Goal: Task Accomplishment & Management: Manage account settings

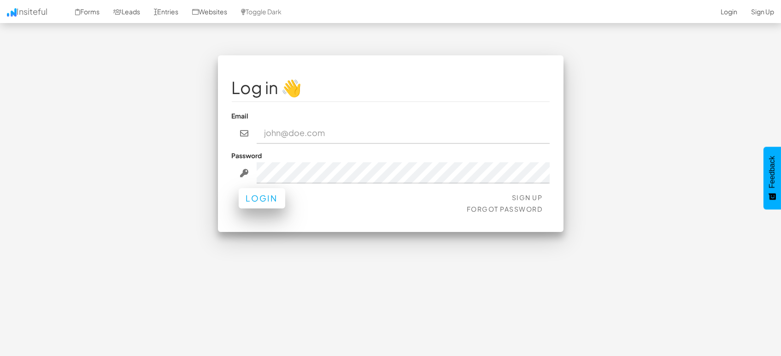
type input "[EMAIL_ADDRESS][DOMAIN_NAME]"
click at [251, 200] on button "Login" at bounding box center [262, 198] width 47 height 20
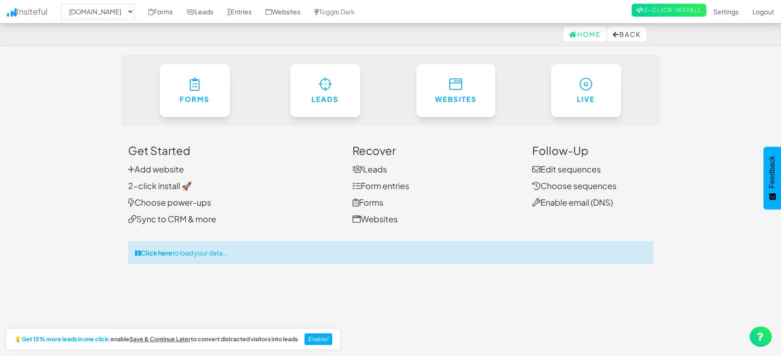
select select "1505"
click at [106, 12] on select "-- None -- mapsted.com" at bounding box center [97, 12] width 73 height 16
click at [107, 13] on select "-- None -- mapsted.com" at bounding box center [97, 12] width 73 height 16
click at [737, 9] on link "Settings" at bounding box center [725, 11] width 39 height 23
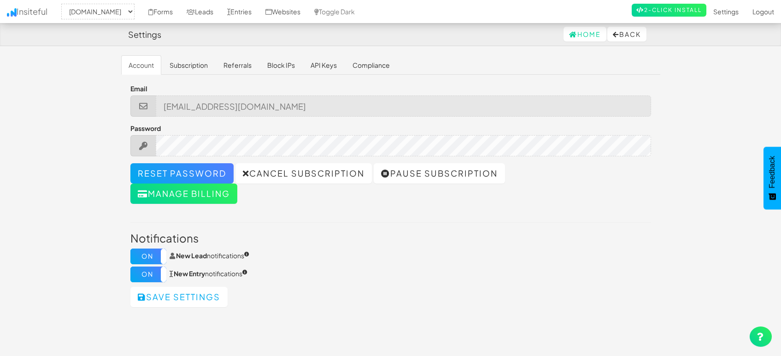
select select "1505"
click at [204, 63] on link "Subscription" at bounding box center [188, 64] width 53 height 19
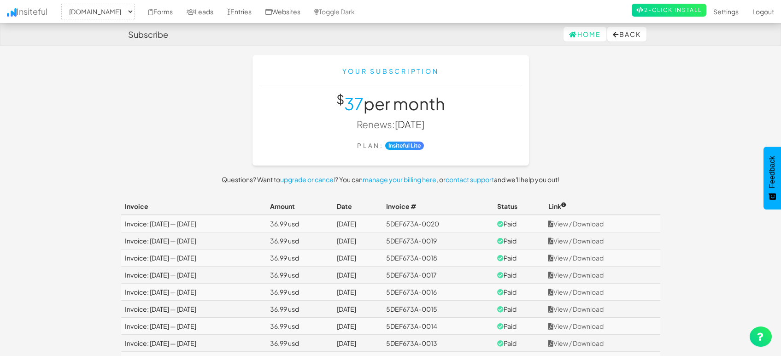
select select "1505"
click at [611, 101] on div "Your Subscription $ 37 per month Renews: [DATE] Plan: Insiteful Lite Questions?…" at bounding box center [390, 126] width 553 height 142
click at [404, 178] on link "manage your billing here" at bounding box center [399, 179] width 74 height 8
click at [622, 121] on div "Your Subscription $ 37 per month Renews: [DATE] Plan: Insiteful Lite Questions?…" at bounding box center [390, 126] width 553 height 142
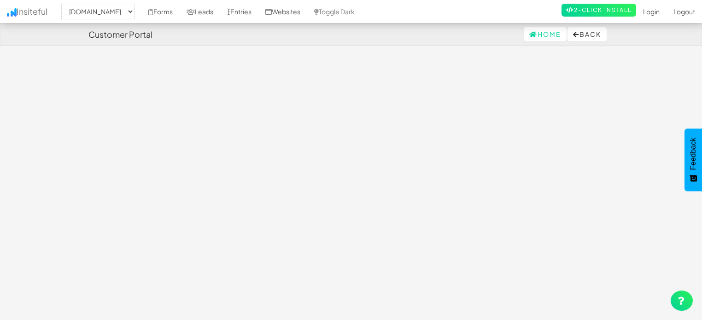
select select "1505"
